Goal: Communication & Community: Ask a question

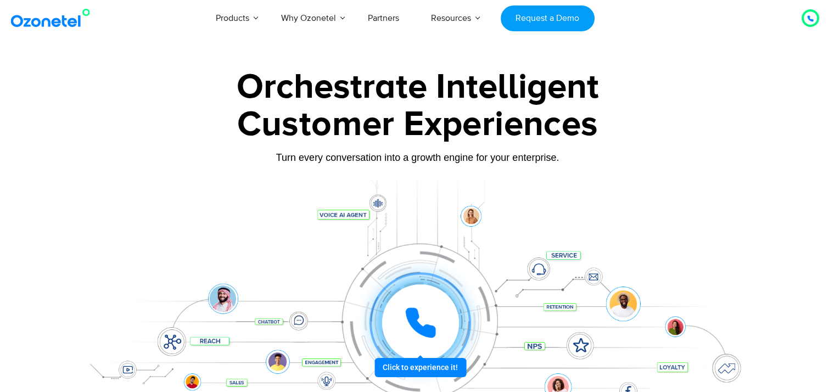
click at [413, 367] on div at bounding box center [420, 323] width 102 height 102
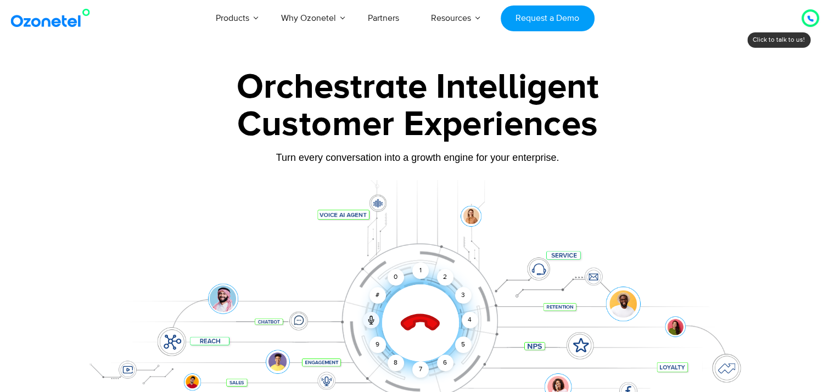
click at [417, 317] on icon at bounding box center [420, 323] width 38 height 38
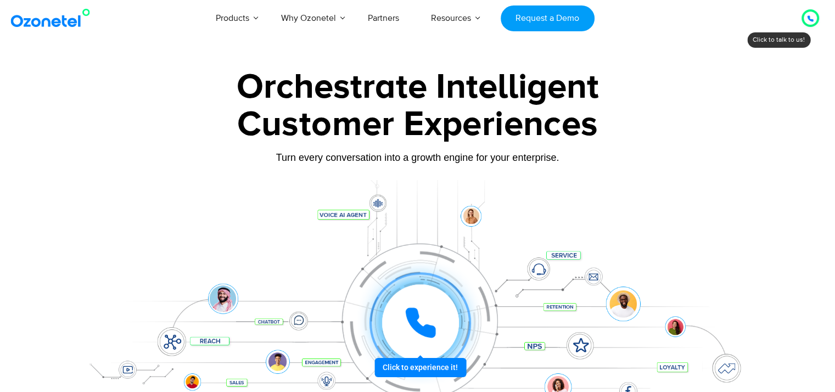
click at [419, 363] on div at bounding box center [419, 322] width 81 height 81
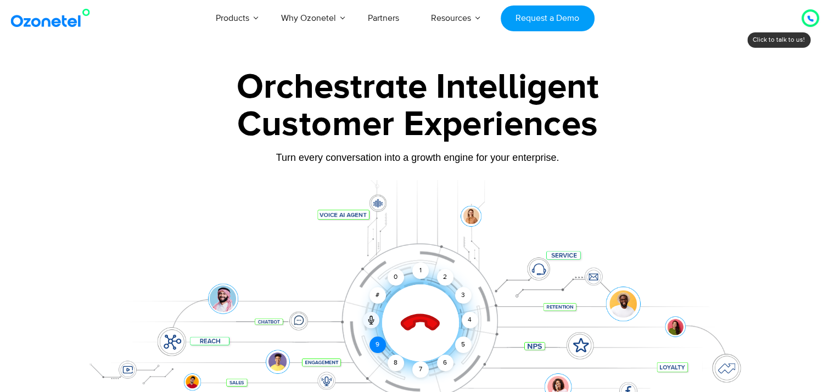
click at [378, 345] on div "9" at bounding box center [377, 345] width 16 height 16
click at [413, 319] on icon at bounding box center [420, 323] width 38 height 38
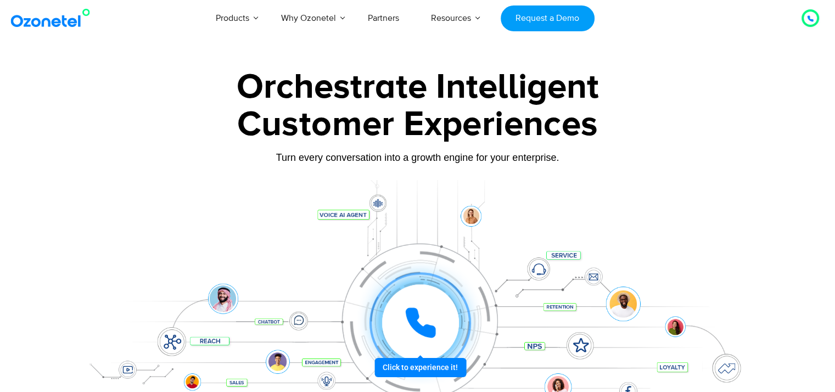
click at [413, 319] on icon at bounding box center [420, 322] width 27 height 27
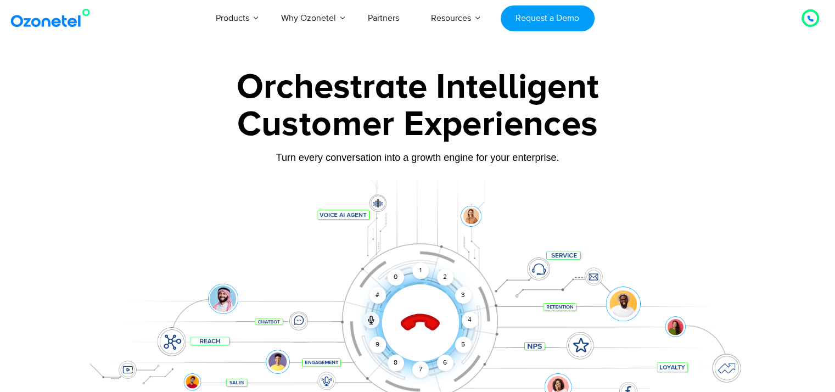
click at [413, 319] on icon at bounding box center [420, 323] width 38 height 38
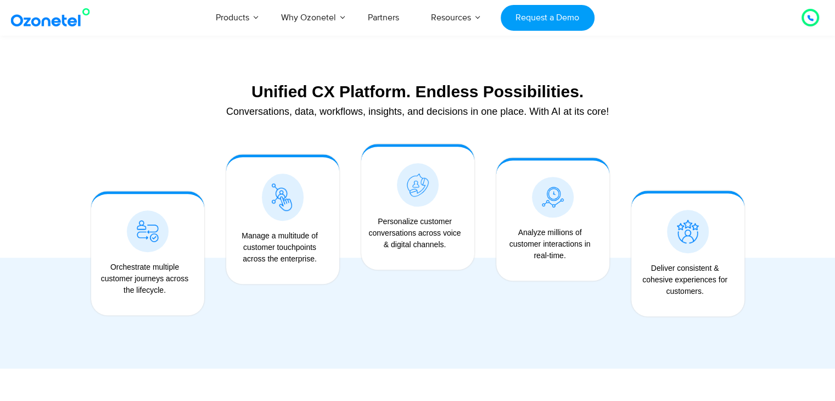
scroll to position [806, 0]
